Goal: Task Accomplishment & Management: Use online tool/utility

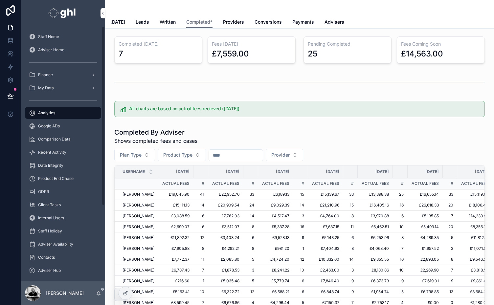
scroll to position [64, 0]
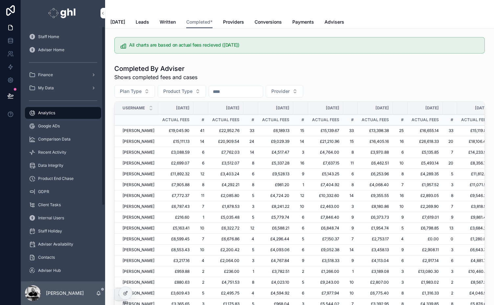
click at [44, 152] on span "Recent Activity" at bounding box center [52, 152] width 28 height 5
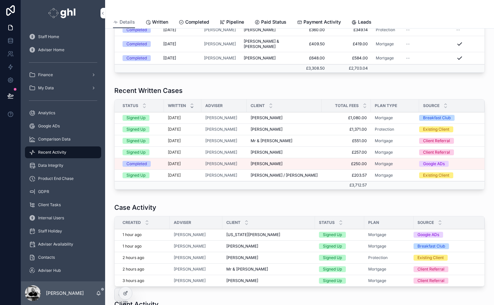
scroll to position [209, 0]
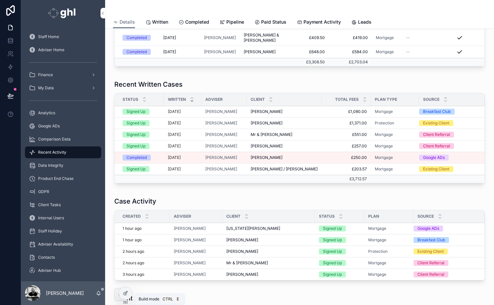
click at [126, 292] on icon at bounding box center [125, 293] width 5 height 5
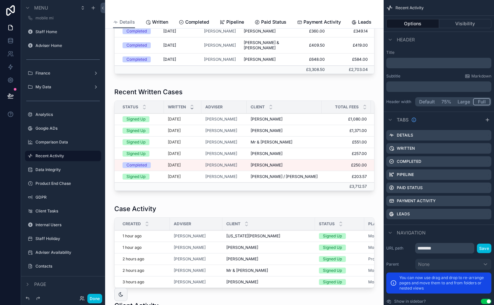
scroll to position [205, 0]
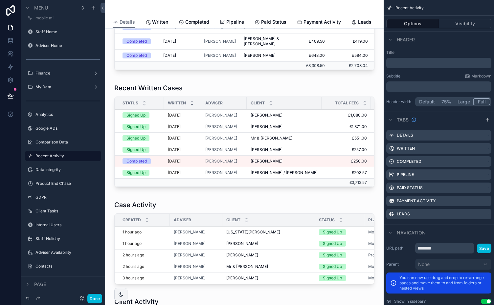
click at [194, 97] on div "scrollable content" at bounding box center [244, 137] width 268 height 112
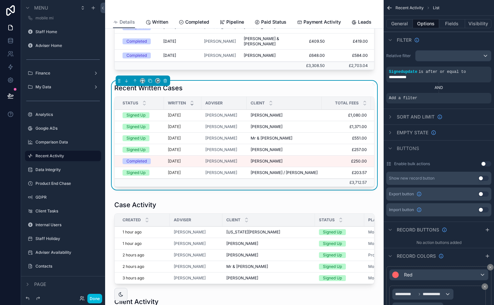
click at [0, 0] on icon "scrollable content" at bounding box center [0, 0] width 0 height 0
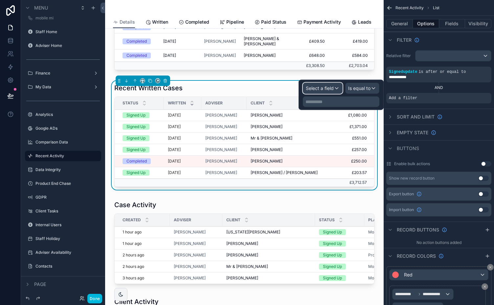
click at [327, 86] on span "Select a field" at bounding box center [320, 88] width 28 height 6
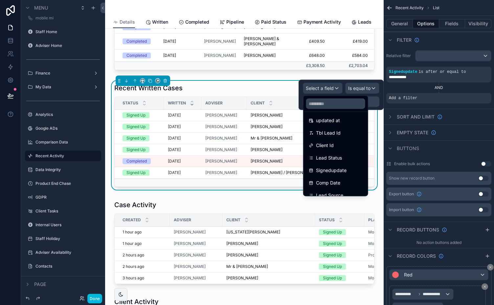
scroll to position [43, 0]
click at [335, 155] on span "Lead Status" at bounding box center [329, 156] width 26 height 8
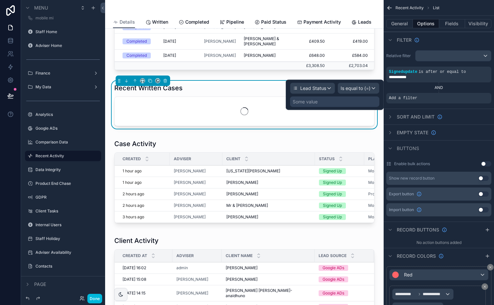
click at [348, 98] on div "Some value" at bounding box center [334, 102] width 89 height 11
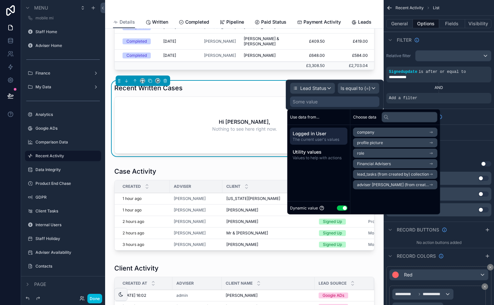
click at [341, 209] on button "Use setting" at bounding box center [342, 207] width 11 height 5
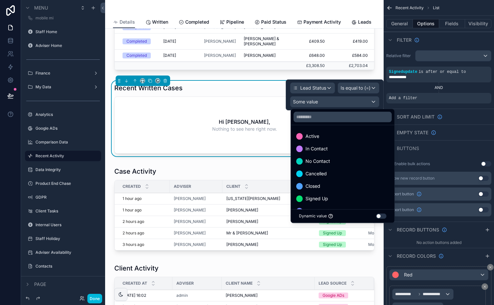
click at [326, 198] on span "Signed Up" at bounding box center [317, 199] width 23 height 8
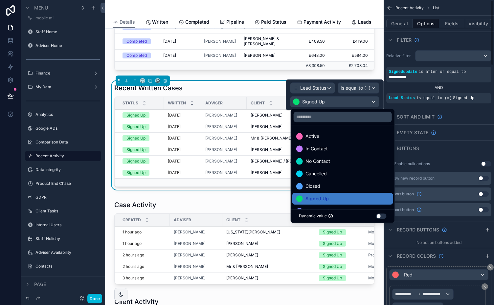
click at [453, 41] on div "Filter" at bounding box center [439, 40] width 110 height 16
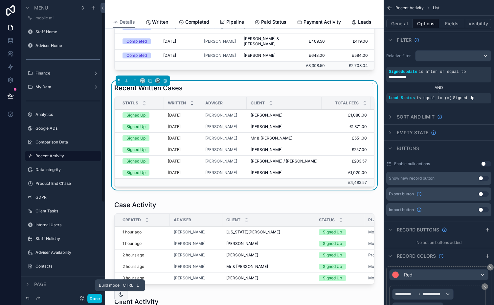
click at [95, 298] on button "Done" at bounding box center [94, 299] width 15 height 10
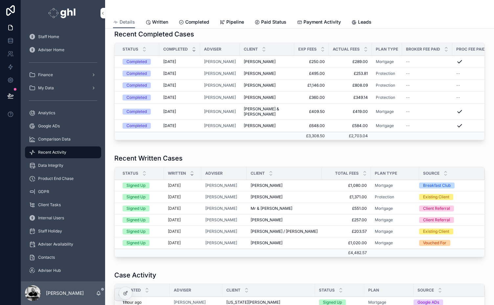
scroll to position [0, 0]
